Goal: Information Seeking & Learning: Compare options

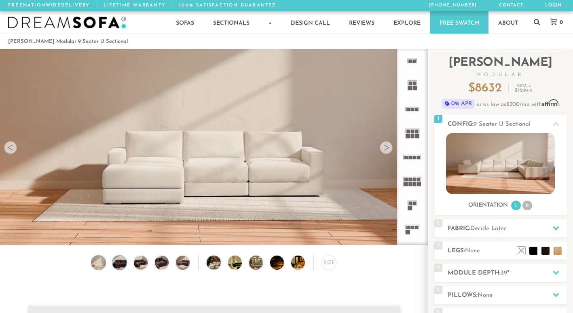
click at [119, 264] on img at bounding box center [119, 262] width 17 height 14
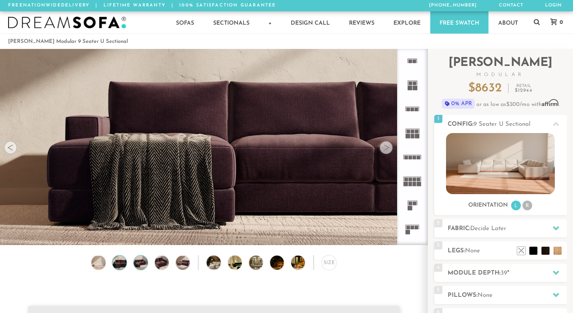
click at [137, 268] on img at bounding box center [140, 262] width 17 height 14
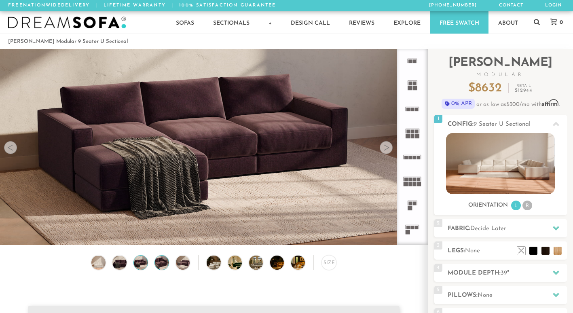
click at [163, 266] on img at bounding box center [161, 262] width 17 height 14
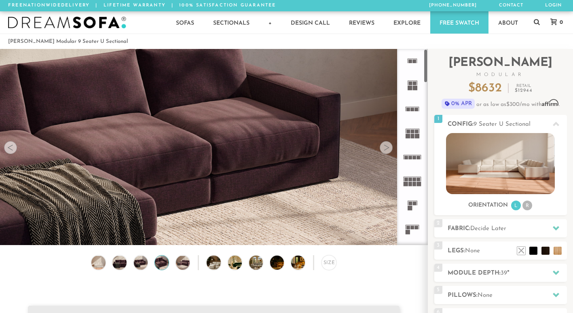
click at [411, 179] on rect at bounding box center [410, 179] width 4 height 4
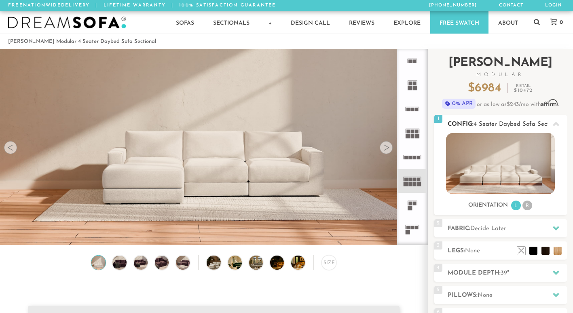
click at [556, 125] on icon at bounding box center [556, 124] width 6 height 6
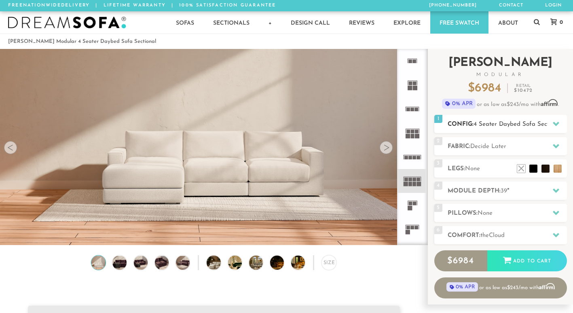
click at [556, 125] on icon at bounding box center [556, 124] width 6 height 4
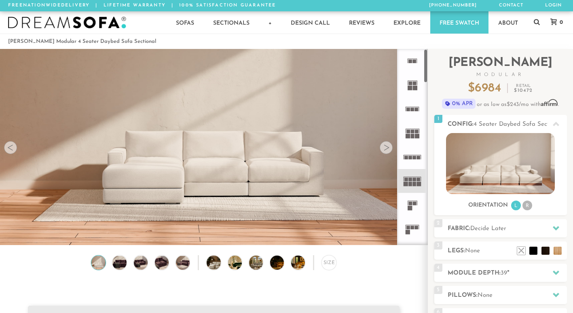
click at [414, 132] on rect at bounding box center [413, 132] width 4 height 4
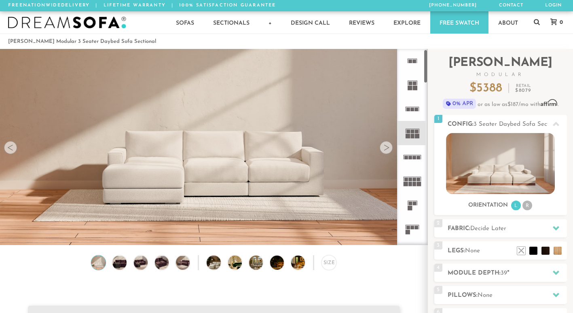
scroll to position [2, 0]
click at [424, 68] on div at bounding box center [412, 147] width 31 height 196
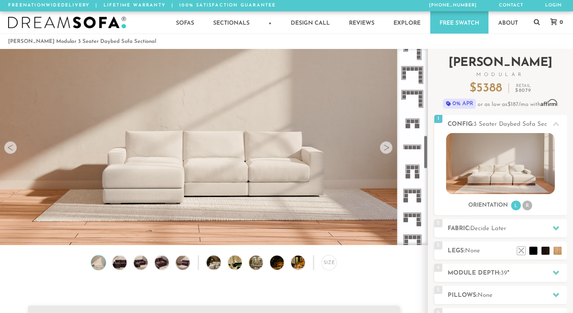
scroll to position [526, 0]
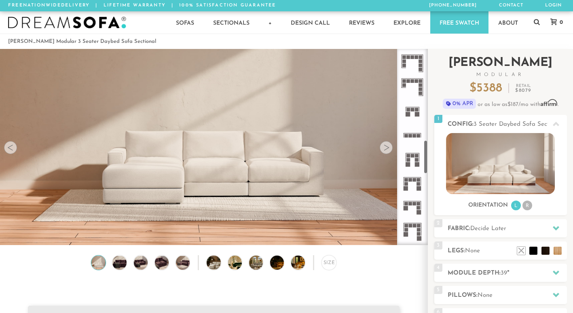
drag, startPoint x: 426, startPoint y: 75, endPoint x: 429, endPoint y: 165, distance: 90.6
click at [429, 165] on div "Introducing [PERSON_NAME] Modular $ 5388 Retail $ 8079 $ 5388 Retail $ 8079 0% …" at bounding box center [500, 218] width 145 height 338
click at [426, 168] on div at bounding box center [412, 147] width 31 height 196
click at [424, 165] on div at bounding box center [412, 147] width 31 height 196
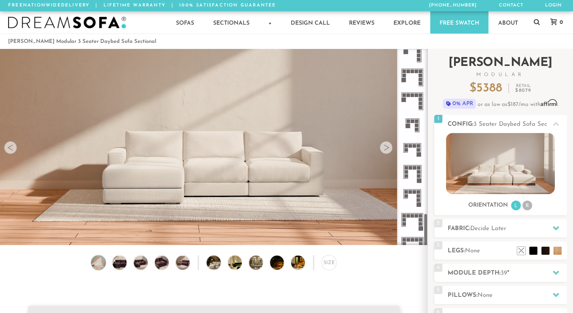
scroll to position [951, 0]
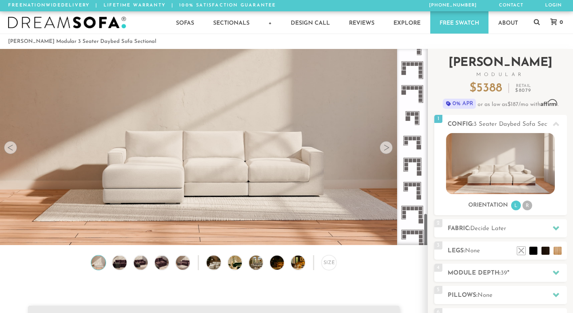
drag, startPoint x: 424, startPoint y: 165, endPoint x: 440, endPoint y: 238, distance: 75.2
click at [440, 238] on div "Introducing [PERSON_NAME] Modular $ 5388 Retail $ 8079 $ 5388 Retail $ 8079 0% …" at bounding box center [500, 218] width 145 height 338
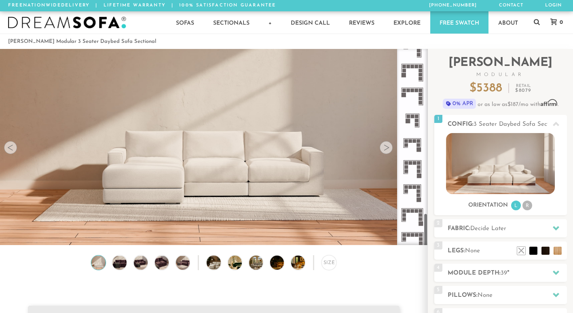
scroll to position [954, 0]
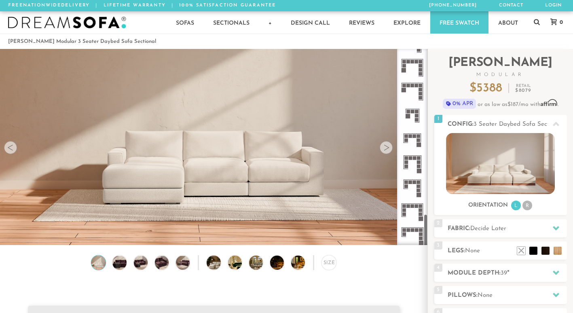
click at [426, 223] on div at bounding box center [412, 147] width 31 height 196
drag, startPoint x: 426, startPoint y: 223, endPoint x: 425, endPoint y: 238, distance: 15.8
click at [425, 238] on div at bounding box center [412, 147] width 31 height 196
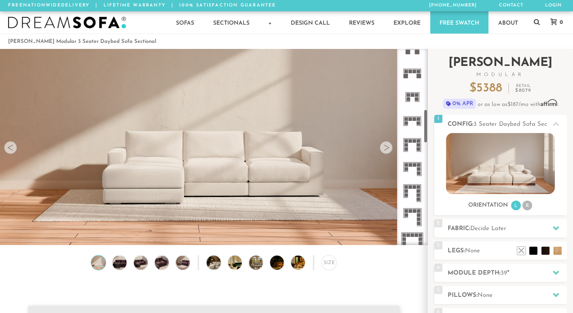
scroll to position [350, 0]
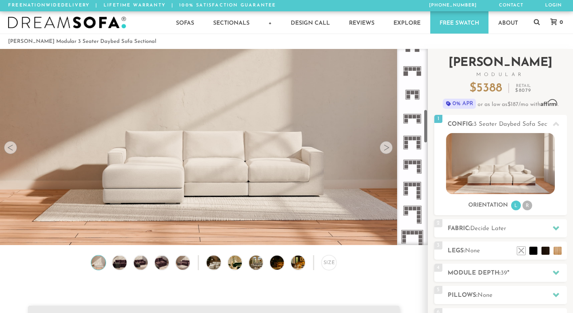
drag, startPoint x: 425, startPoint y: 238, endPoint x: 428, endPoint y: 136, distance: 102.7
click at [428, 136] on div "Introducing [PERSON_NAME] Modular $ 5388 Retail $ 8079 $ 5388 Retail $ 8079 0% …" at bounding box center [500, 218] width 145 height 338
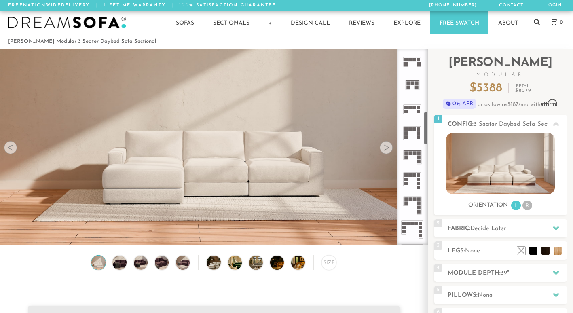
click at [410, 177] on icon at bounding box center [412, 181] width 24 height 24
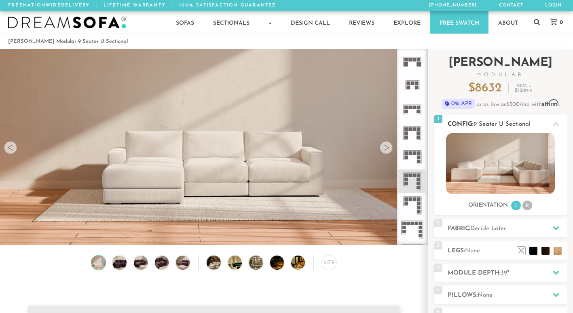
click at [525, 204] on li "R" at bounding box center [527, 205] width 10 height 10
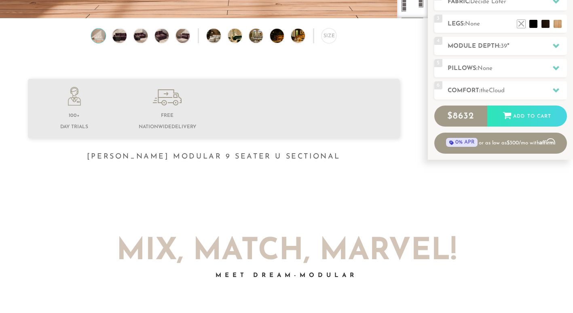
scroll to position [190, 0]
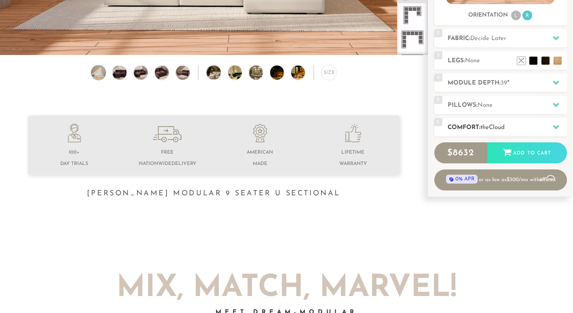
click at [494, 123] on div "6 Comfort: the Cloud soft" at bounding box center [500, 127] width 133 height 18
